Goal: Information Seeking & Learning: Learn about a topic

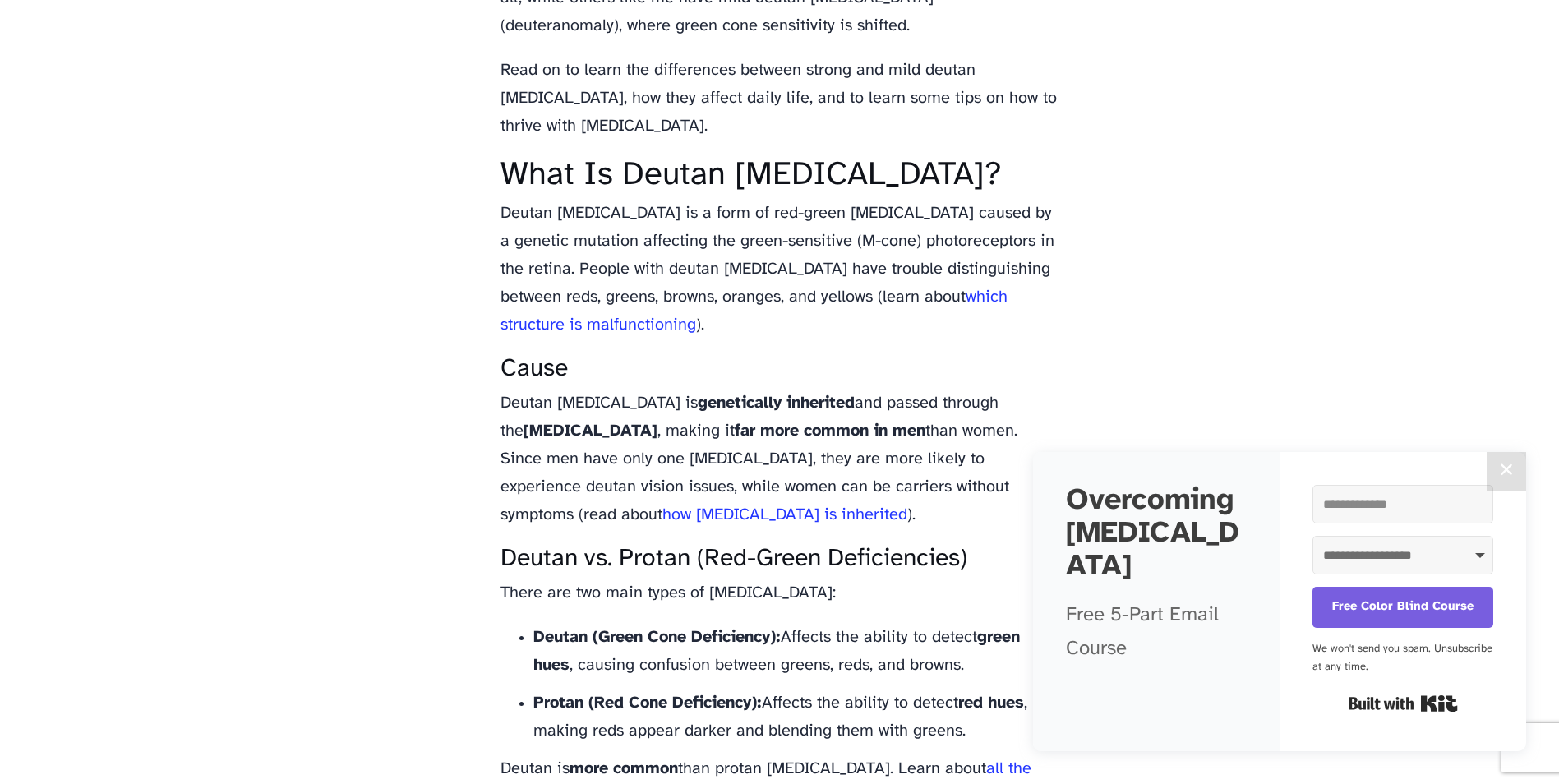
scroll to position [1314, 0]
drag, startPoint x: 521, startPoint y: 243, endPoint x: 652, endPoint y: 238, distance: 131.1
click at [652, 238] on p "Deutan [MEDICAL_DATA] is a form of red-green [MEDICAL_DATA] caused by a genetic…" at bounding box center [780, 268] width 558 height 140
drag, startPoint x: 763, startPoint y: 248, endPoint x: 878, endPoint y: 242, distance: 115.2
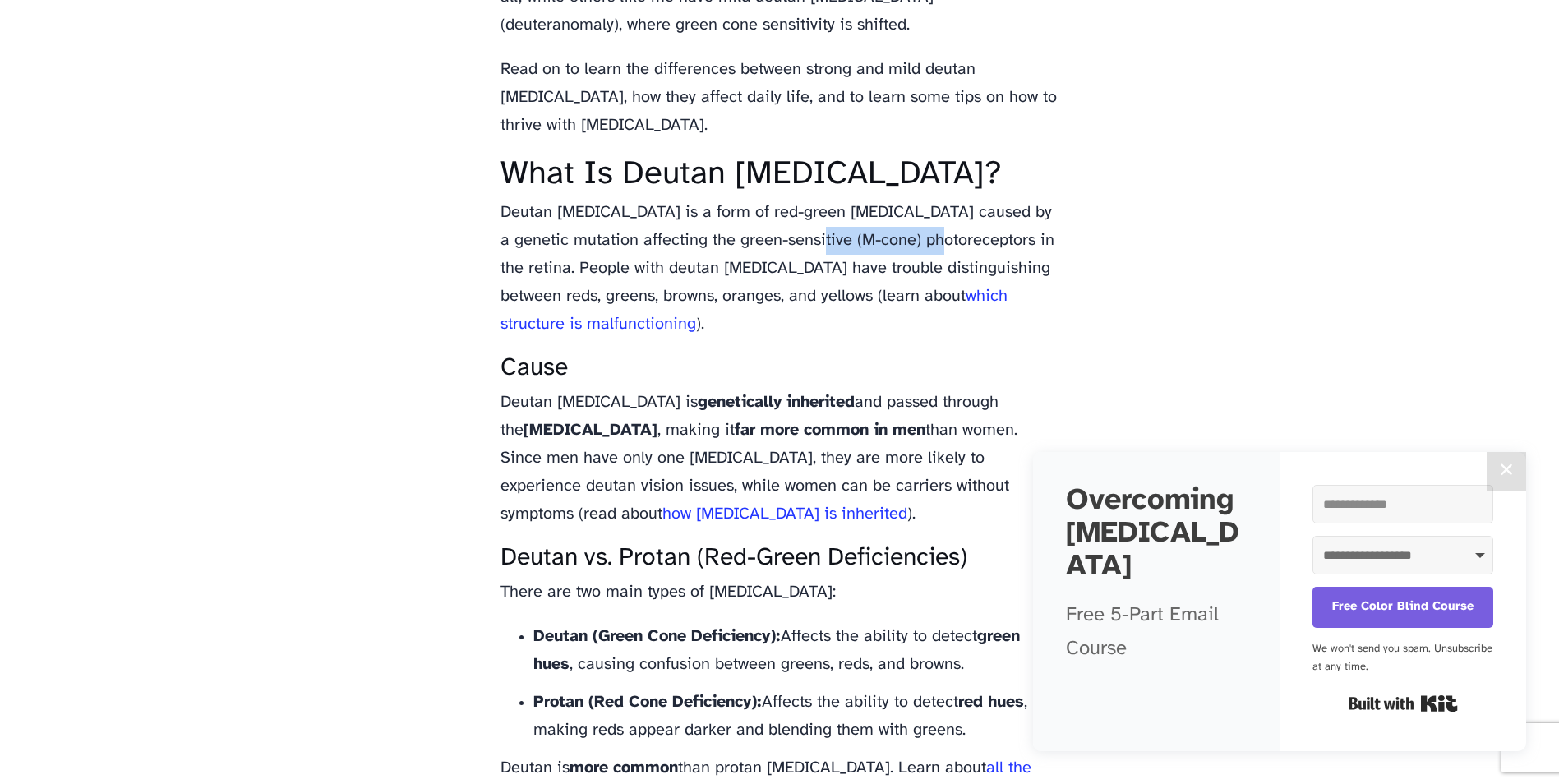
click at [878, 242] on p "Deutan [MEDICAL_DATA] is a form of red-green [MEDICAL_DATA] caused by a genetic…" at bounding box center [780, 268] width 558 height 140
drag, startPoint x: 878, startPoint y: 242, endPoint x: 871, endPoint y: 352, distance: 110.2
drag, startPoint x: 502, startPoint y: 300, endPoint x: 884, endPoint y: 295, distance: 382.0
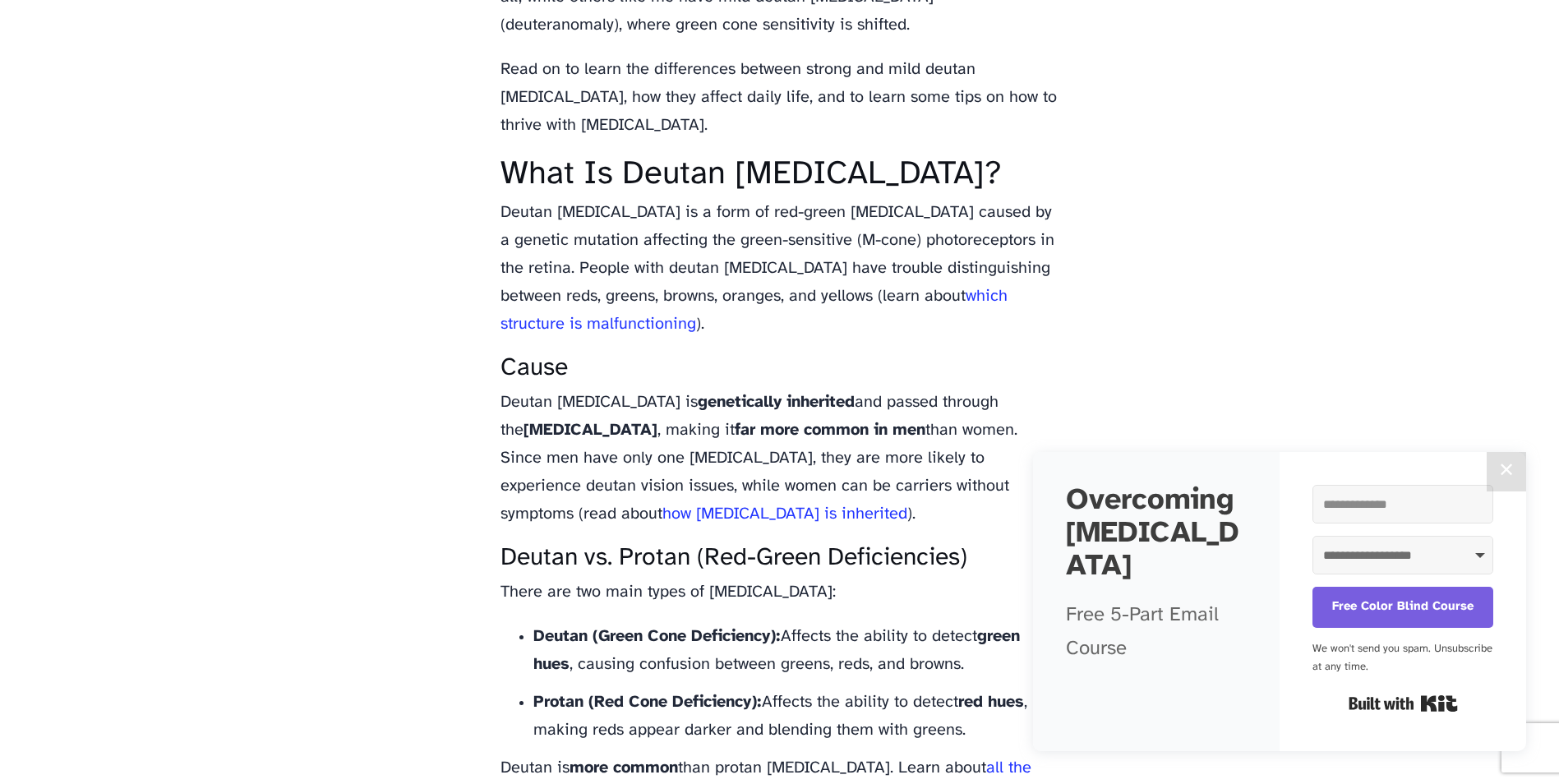
click at [884, 295] on p "Deutan [MEDICAL_DATA] is a form of red-green [MEDICAL_DATA] caused by a genetic…" at bounding box center [780, 268] width 558 height 140
drag, startPoint x: 884, startPoint y: 295, endPoint x: 866, endPoint y: 323, distance: 33.3
click at [866, 323] on p "Deutan [MEDICAL_DATA] is a form of red-green [MEDICAL_DATA] caused by a genetic…" at bounding box center [780, 268] width 558 height 140
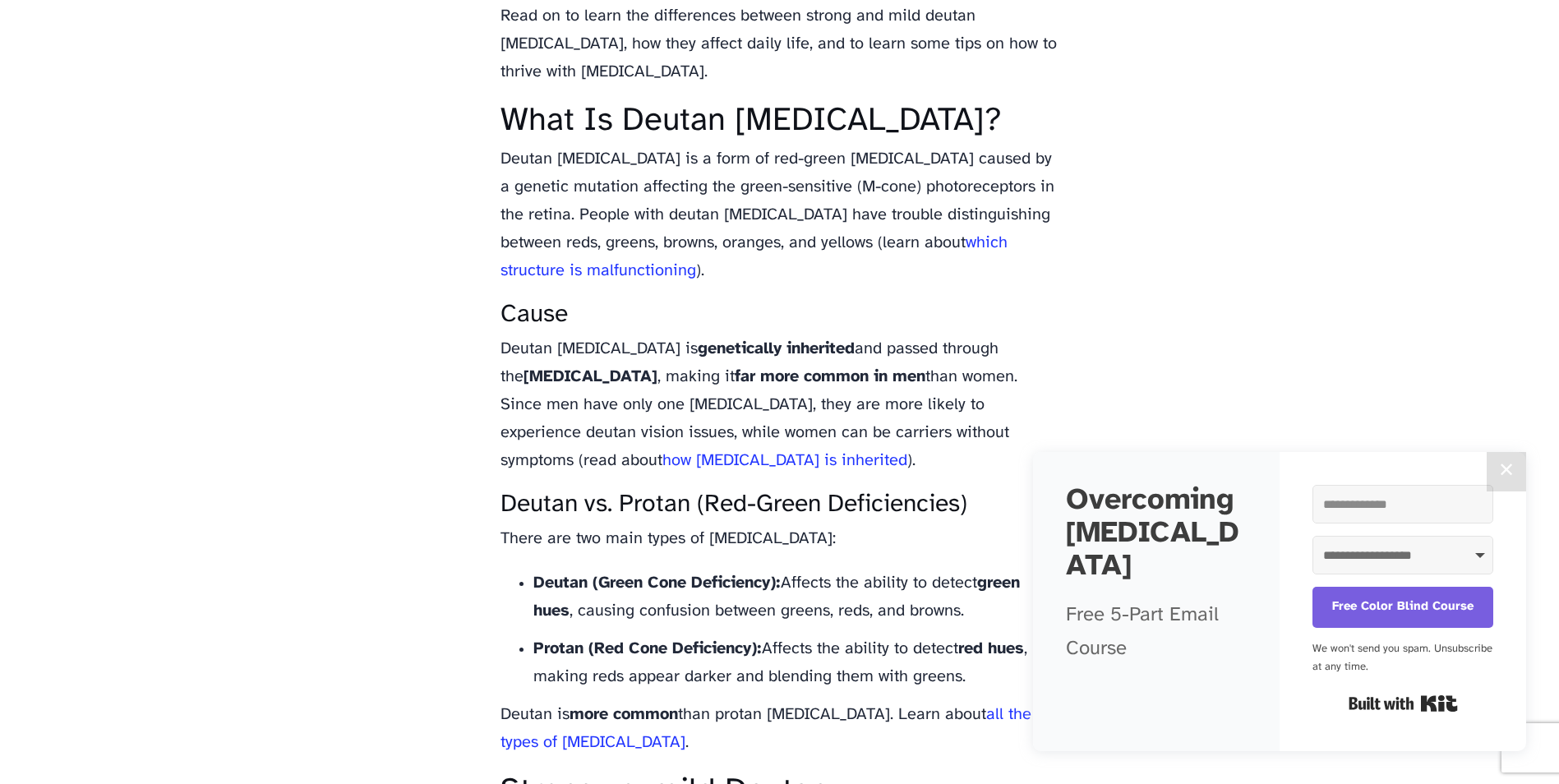
scroll to position [1479, 0]
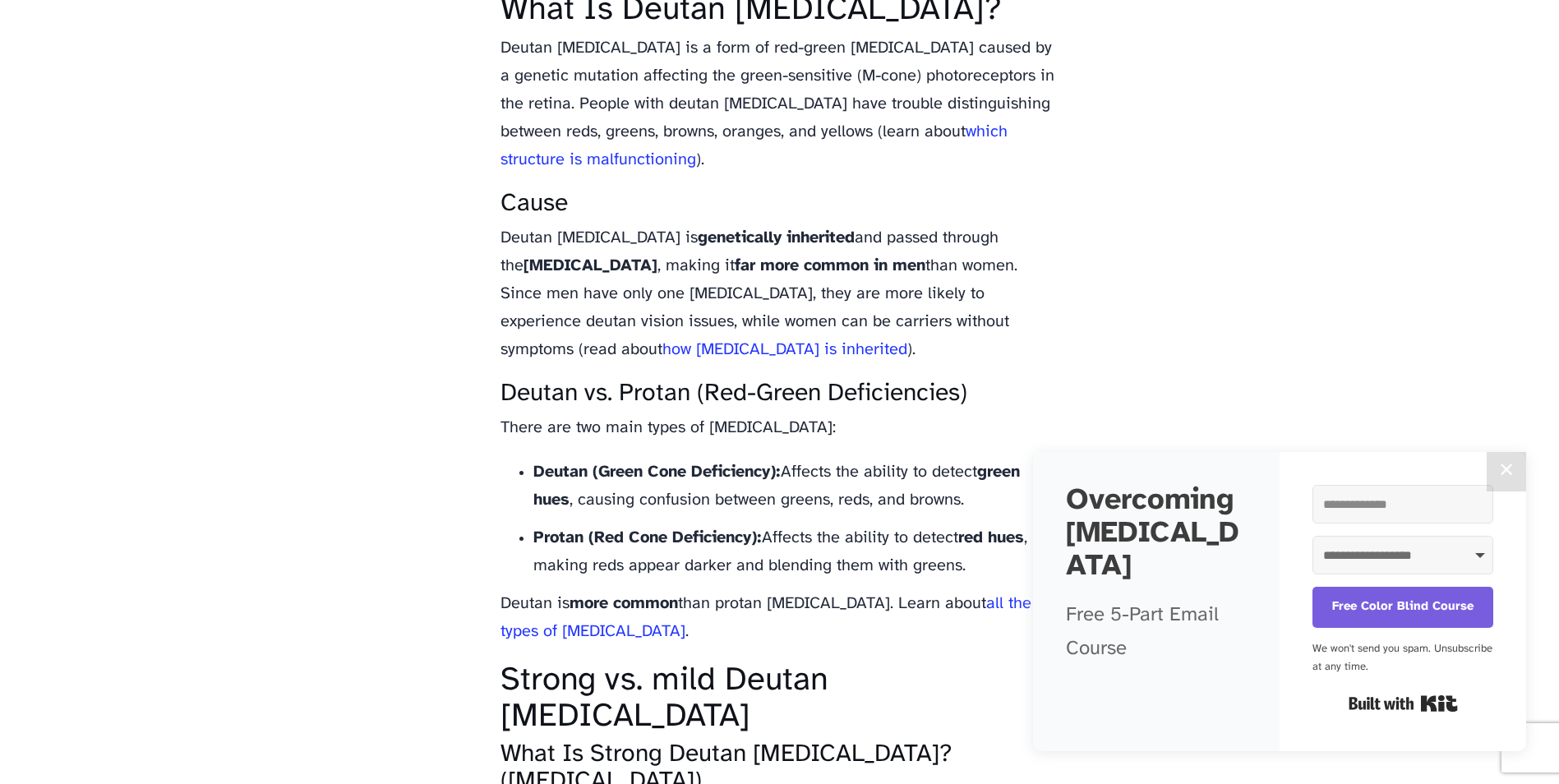
drag, startPoint x: 1029, startPoint y: 234, endPoint x: 601, endPoint y: 276, distance: 430.1
click at [601, 276] on p "Deutan [MEDICAL_DATA] is genetically inherited and passed through the [MEDICAL_…" at bounding box center [780, 294] width 558 height 140
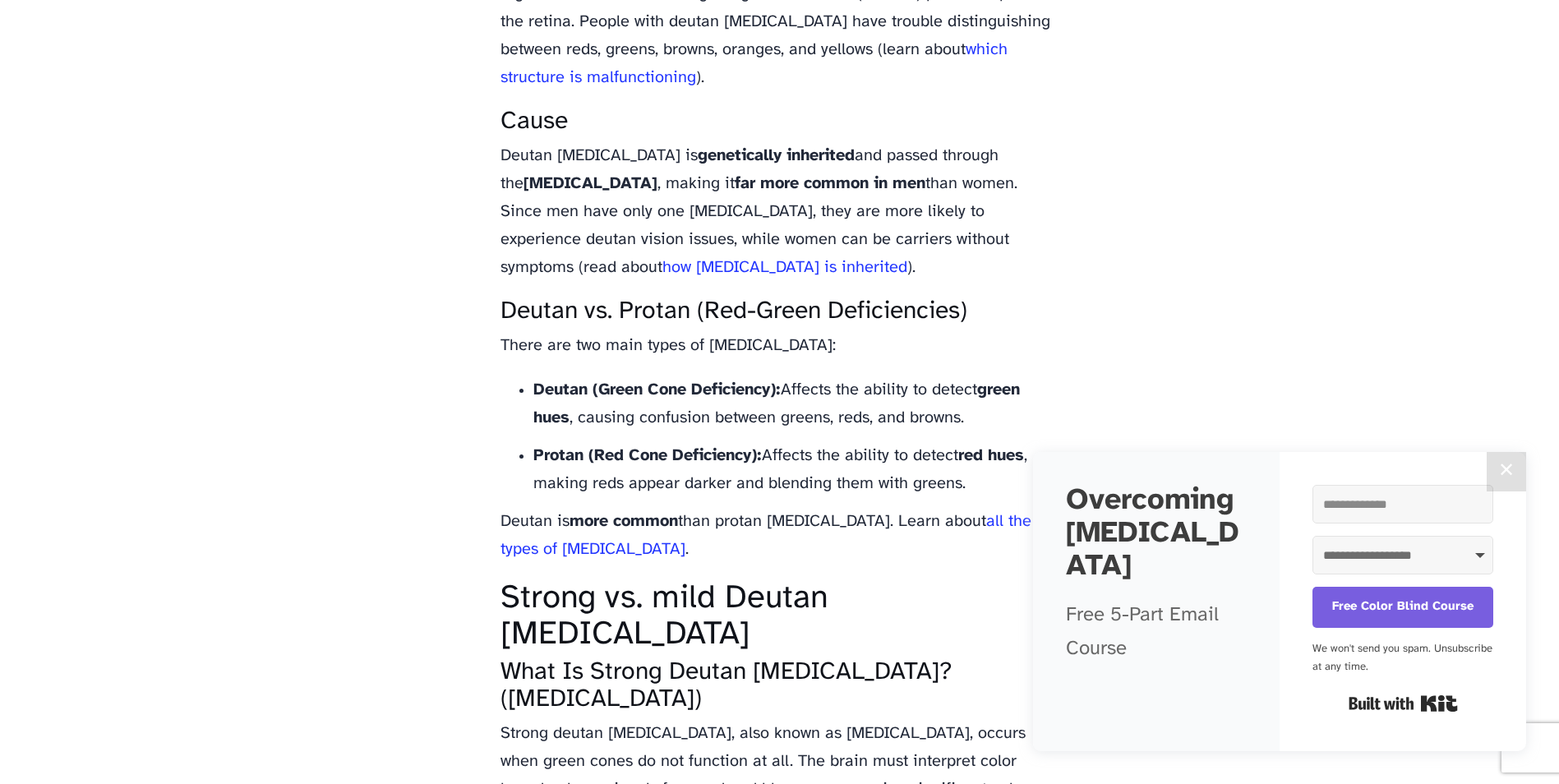
scroll to position [1643, 0]
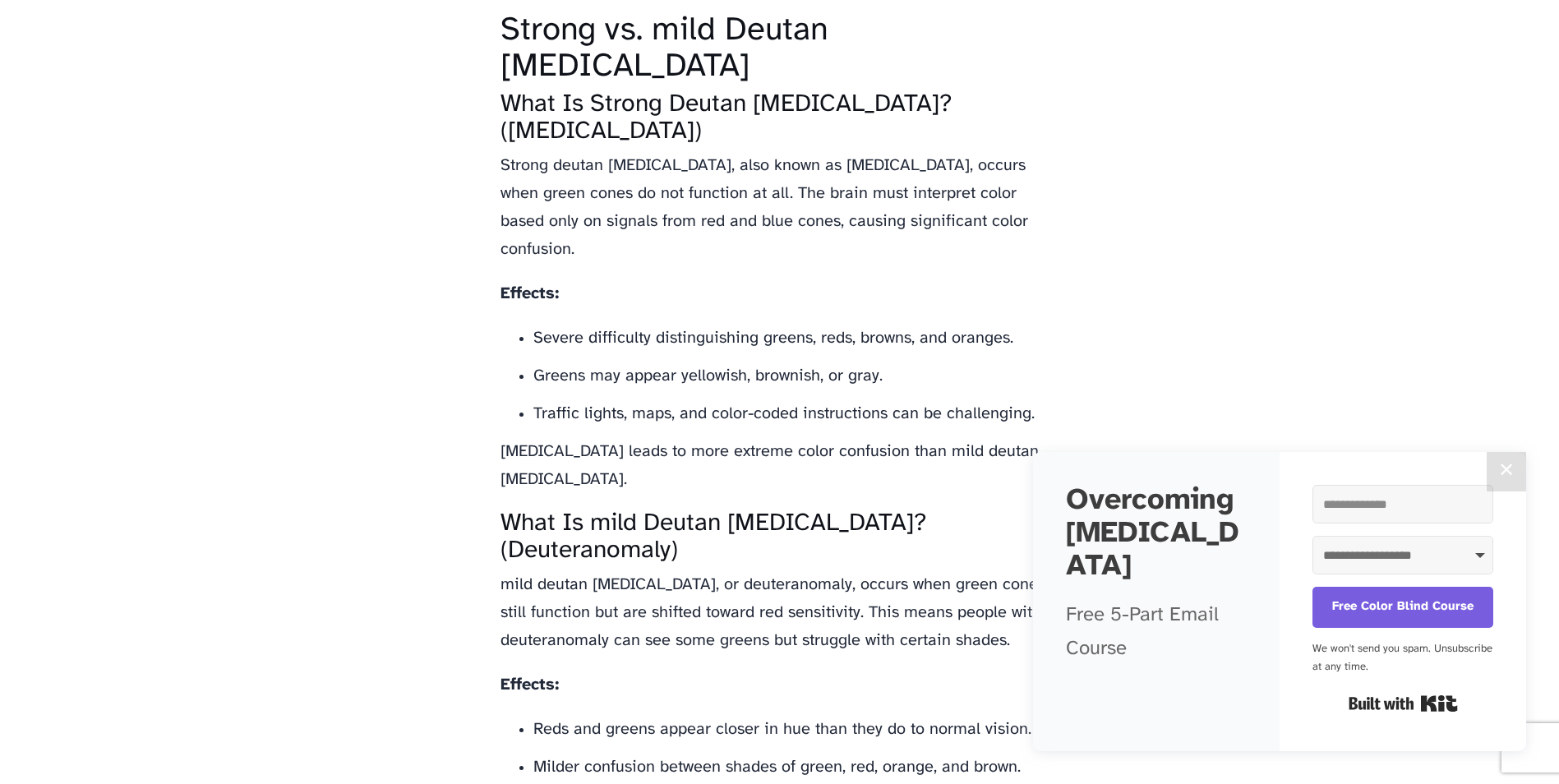
scroll to position [2136, 0]
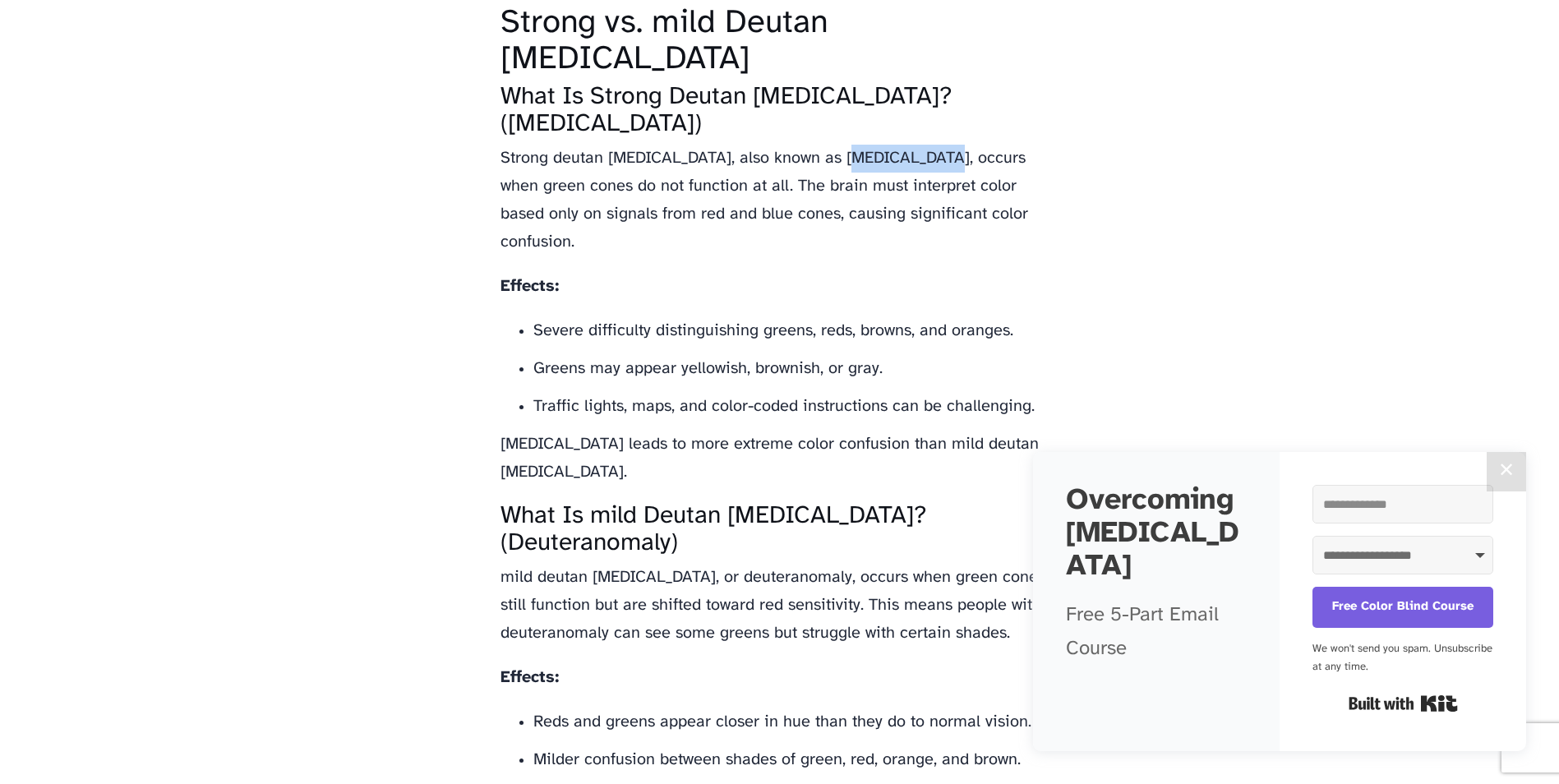
drag, startPoint x: 827, startPoint y: 163, endPoint x: 925, endPoint y: 162, distance: 98.0
click at [925, 162] on p "Strong deutan [MEDICAL_DATA], also known as [MEDICAL_DATA], occurs when green c…" at bounding box center [780, 200] width 558 height 112
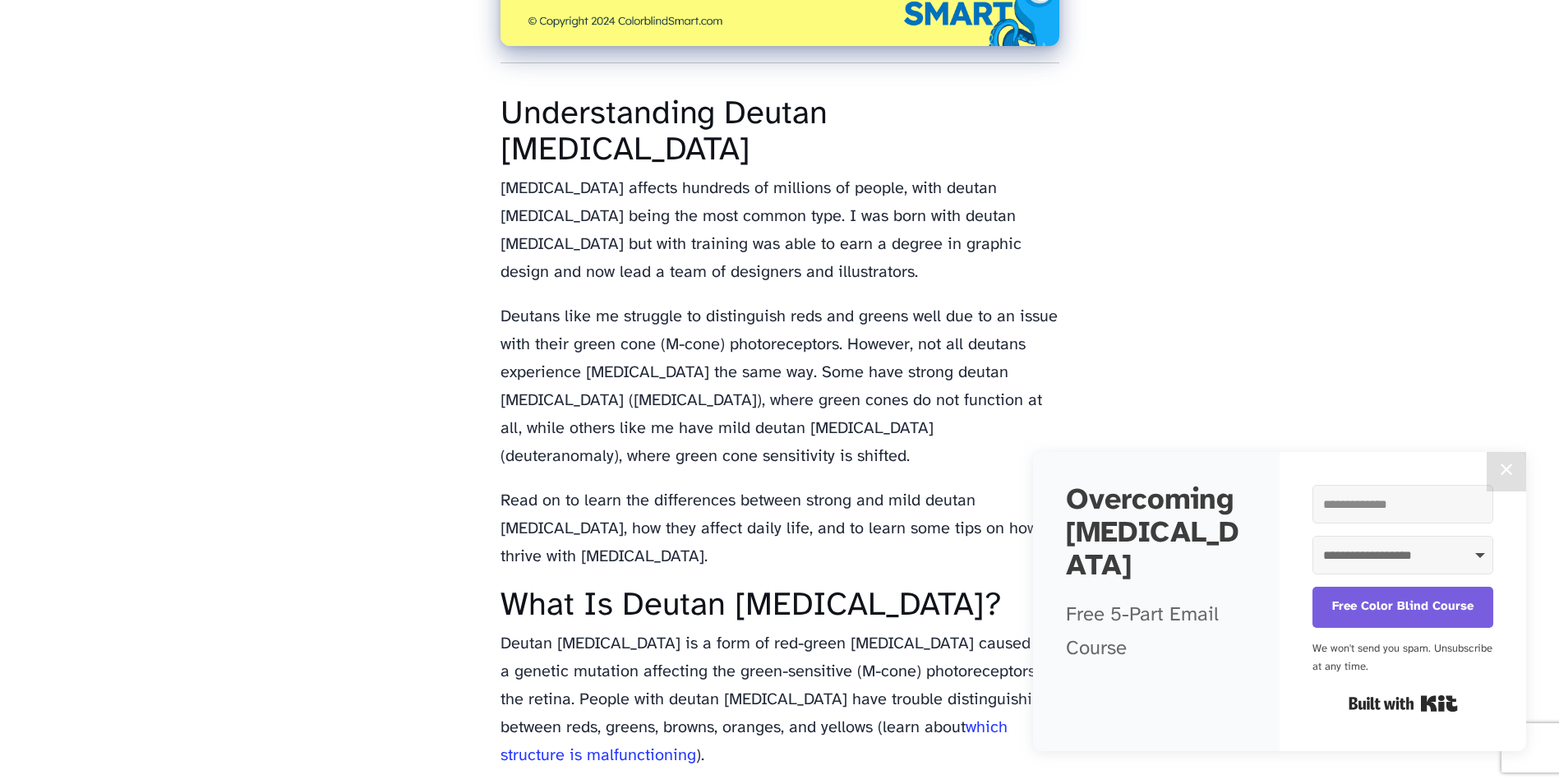
scroll to position [1150, 0]
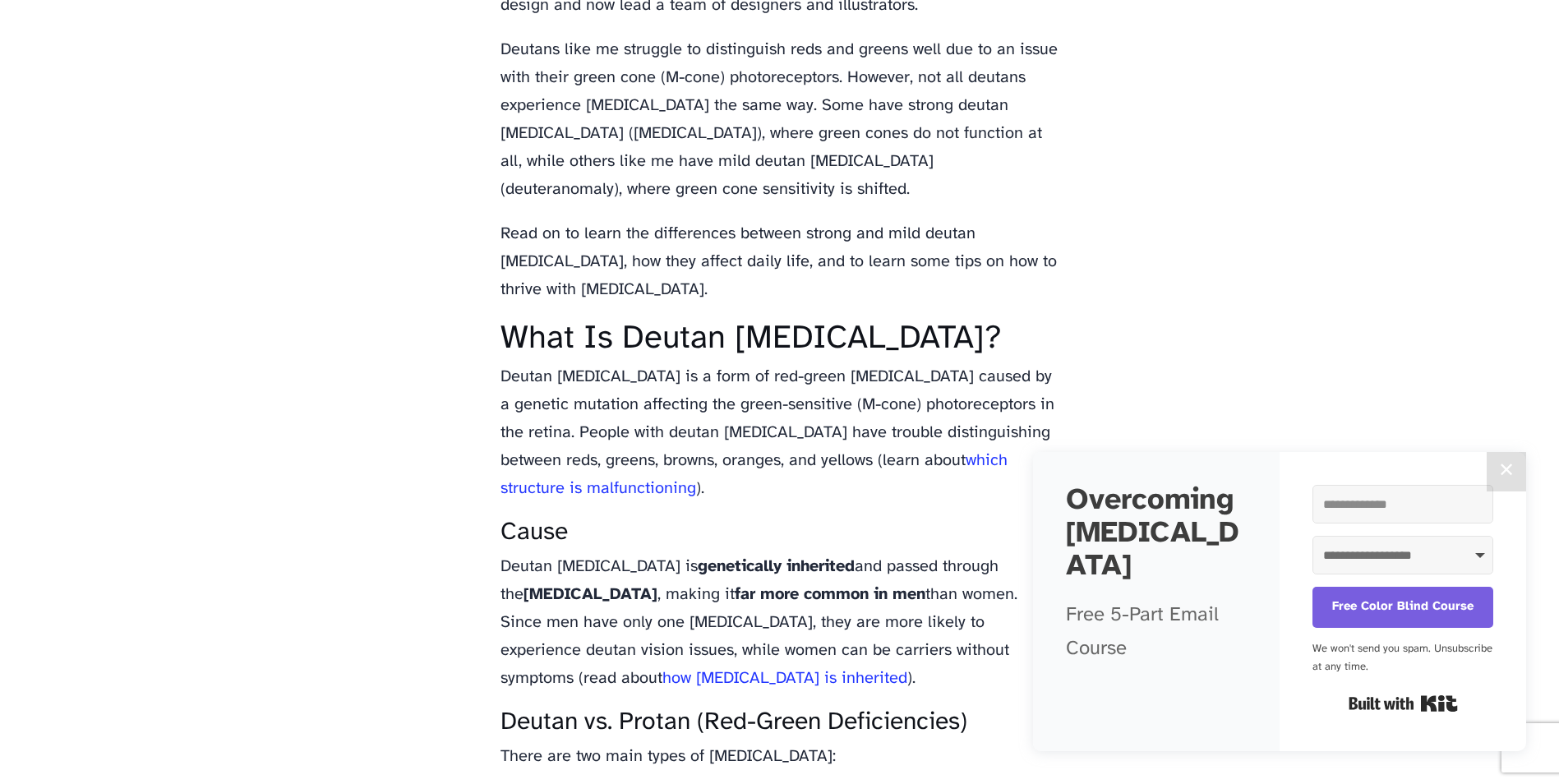
click at [1513, 473] on button "✕" at bounding box center [1506, 471] width 39 height 39
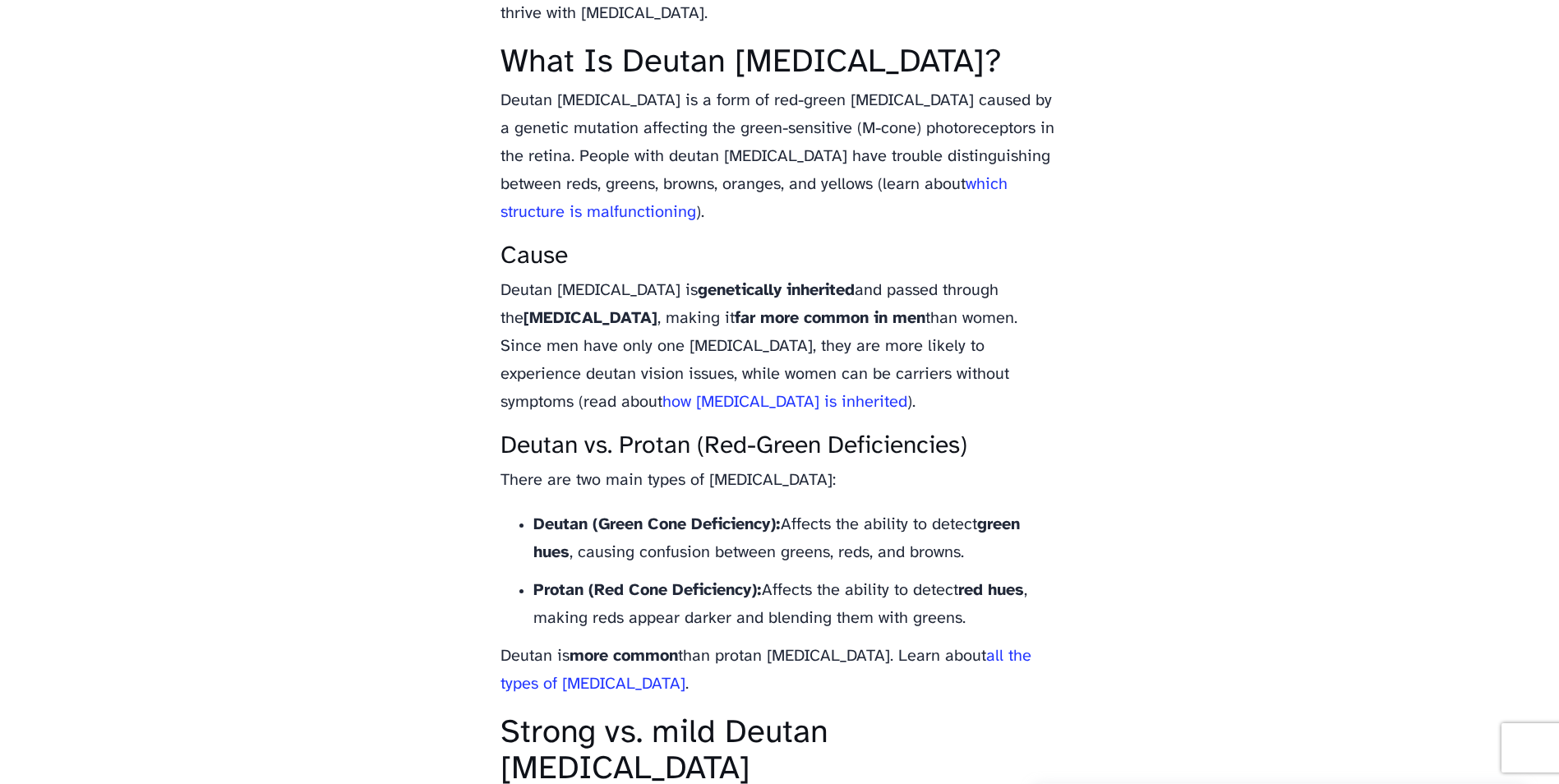
scroll to position [1560, 0]
